Goal: Information Seeking & Learning: Learn about a topic

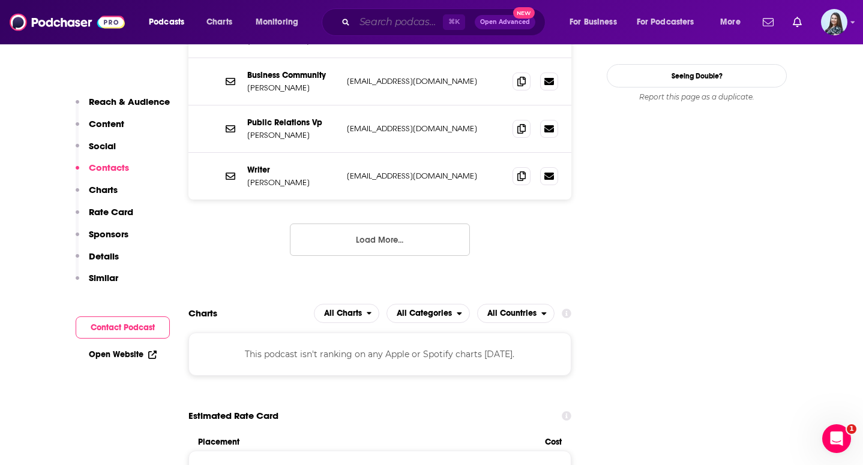
click at [417, 18] on input "Search podcasts, credits, & more..." at bounding box center [398, 22] width 88 height 19
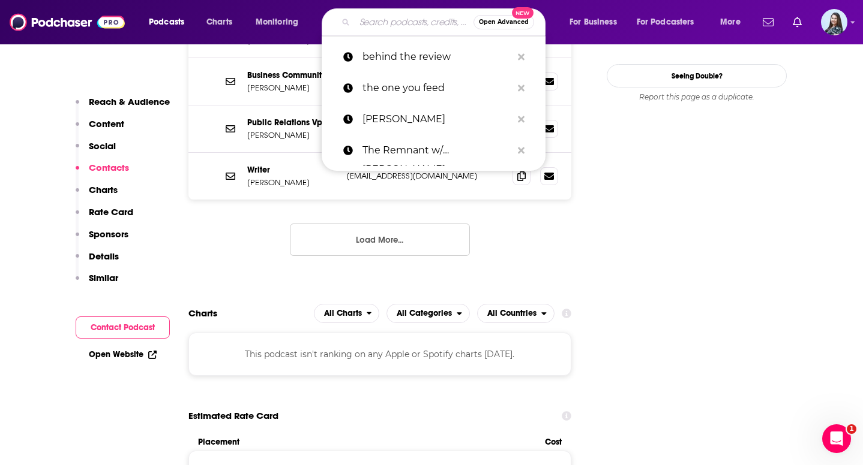
paste input "[PERSON_NAME]."
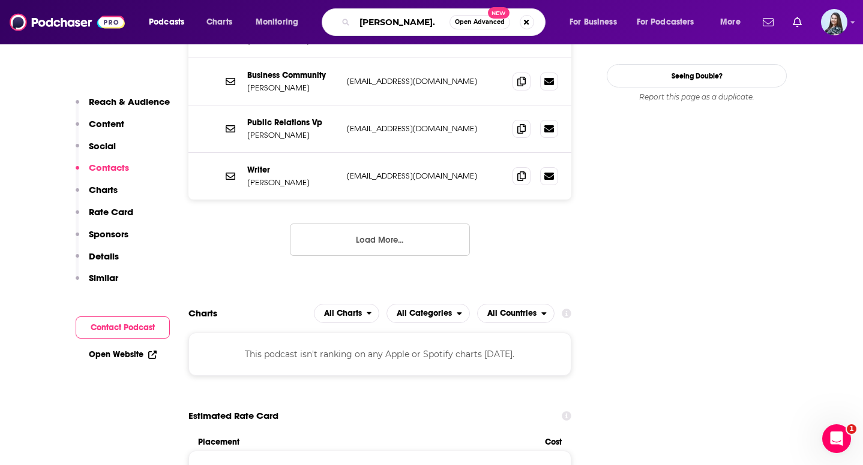
type input "[PERSON_NAME]"
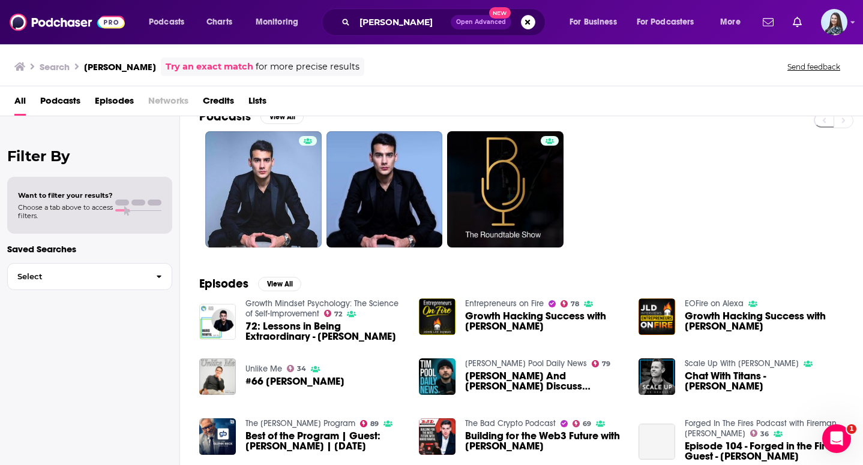
scroll to position [16, 0]
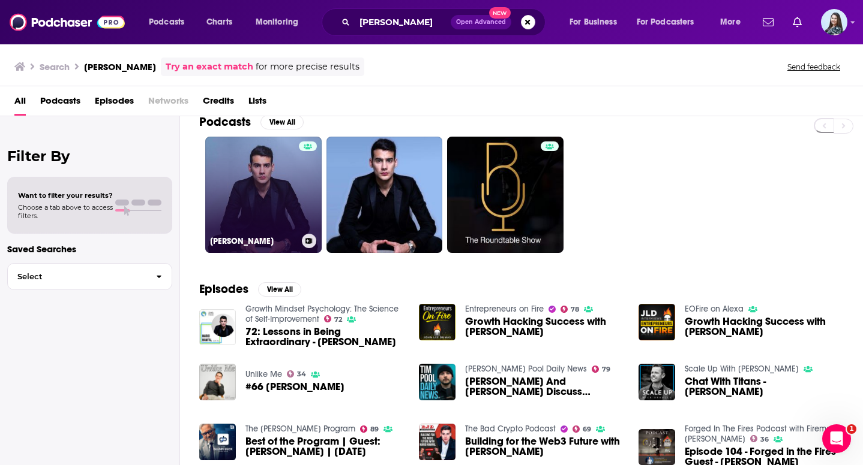
click at [286, 217] on link "[PERSON_NAME]" at bounding box center [263, 195] width 116 height 116
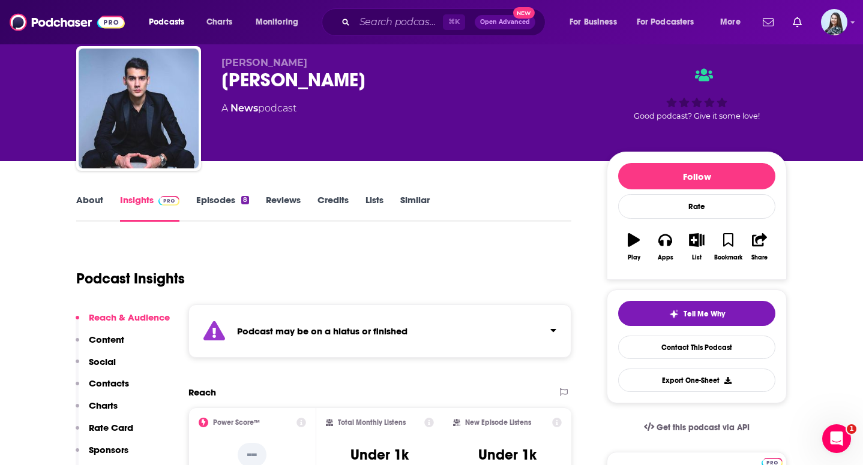
scroll to position [38, 0]
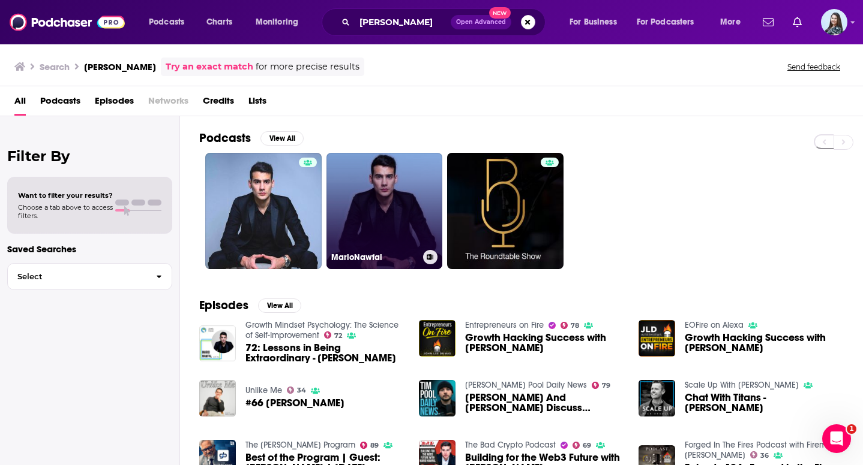
click at [388, 212] on link "MarioNawfal" at bounding box center [384, 211] width 116 height 116
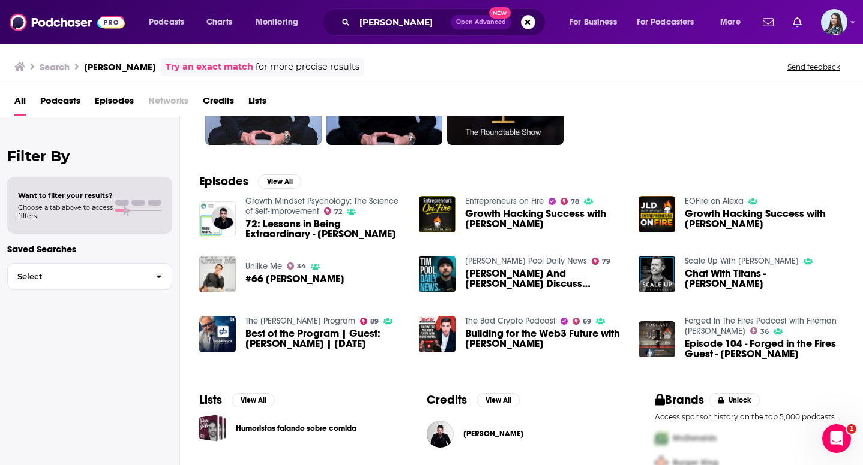
scroll to position [126, 0]
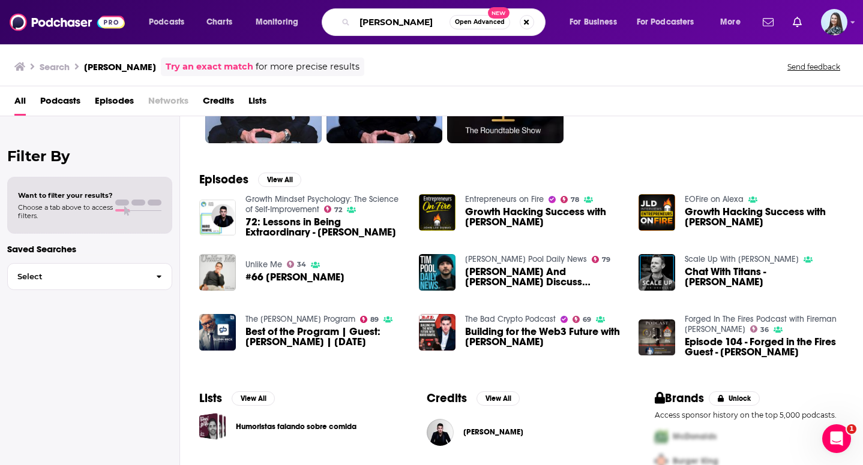
click at [358, 25] on input "[PERSON_NAME]" at bounding box center [401, 22] width 95 height 19
type input "the roundtable show"
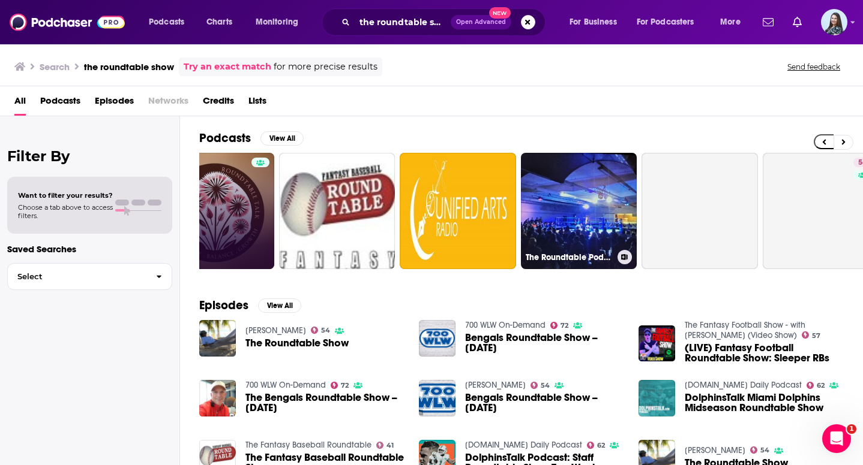
scroll to position [0, 438]
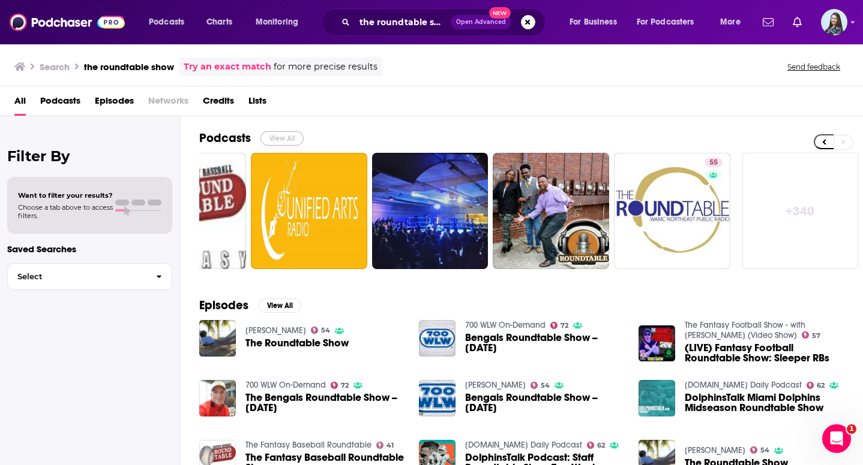
click at [289, 134] on button "View All" at bounding box center [281, 138] width 43 height 14
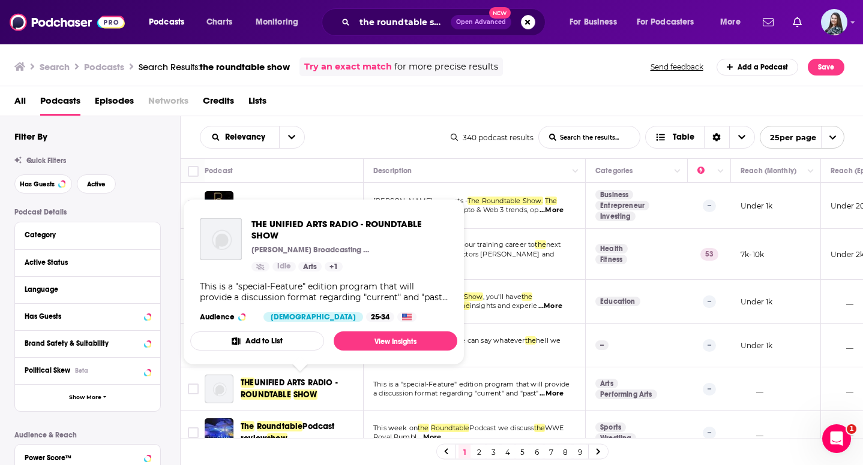
click at [414, 136] on div "Relevancy List Search Input Search the results... Table" at bounding box center [325, 137] width 251 height 23
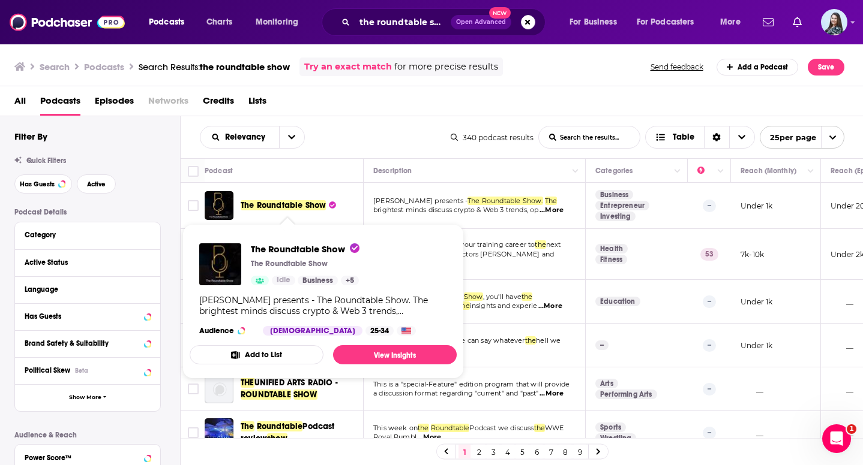
click at [288, 206] on span "The Roundtable Show" at bounding box center [283, 205] width 85 height 10
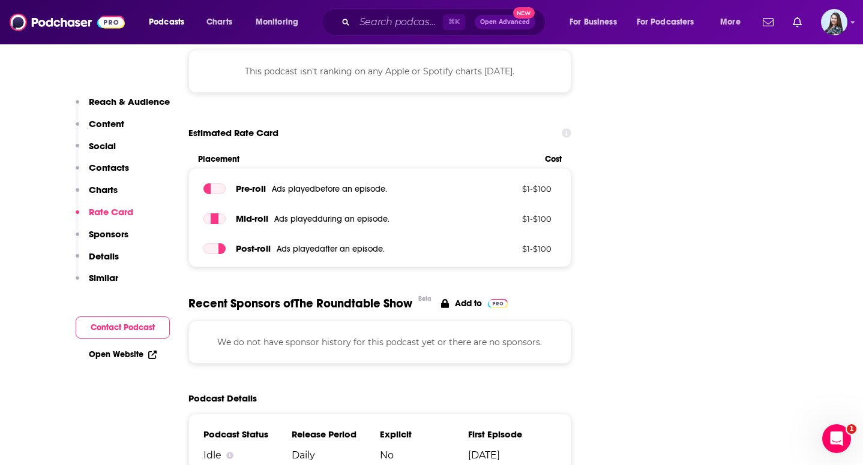
scroll to position [1272, 0]
